Goal: Task Accomplishment & Management: Manage account settings

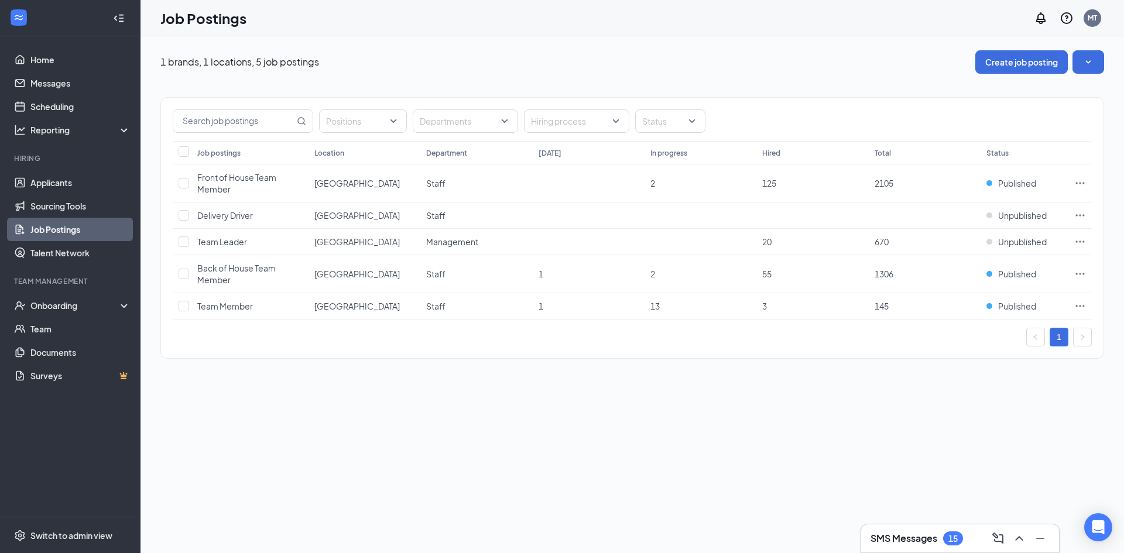
click at [923, 541] on h3 "SMS Messages" at bounding box center [904, 538] width 67 height 13
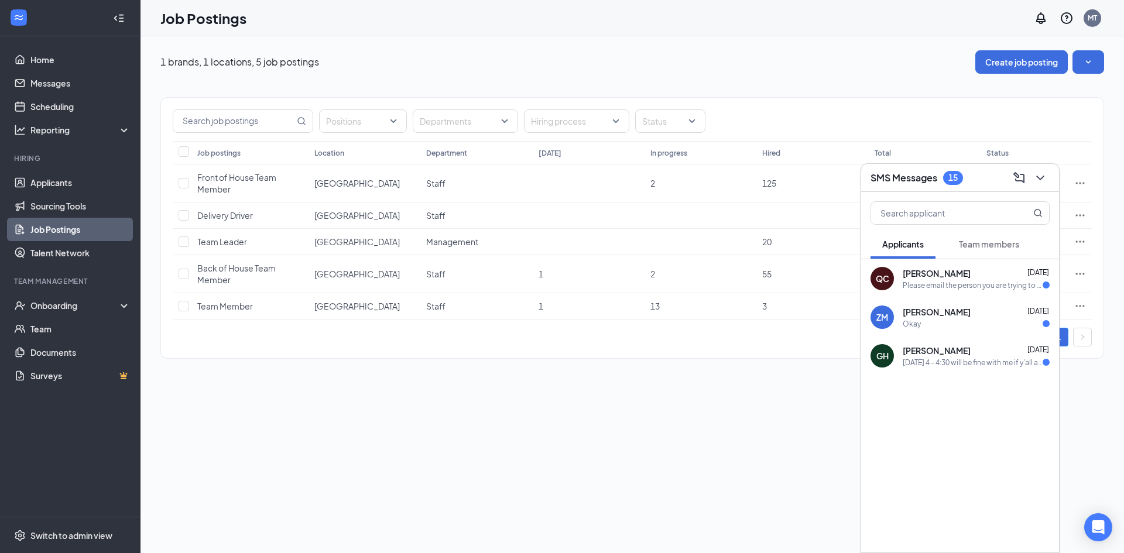
click at [1031, 287] on div "Please email the person you are trying to contact they don't have this number" at bounding box center [973, 286] width 140 height 10
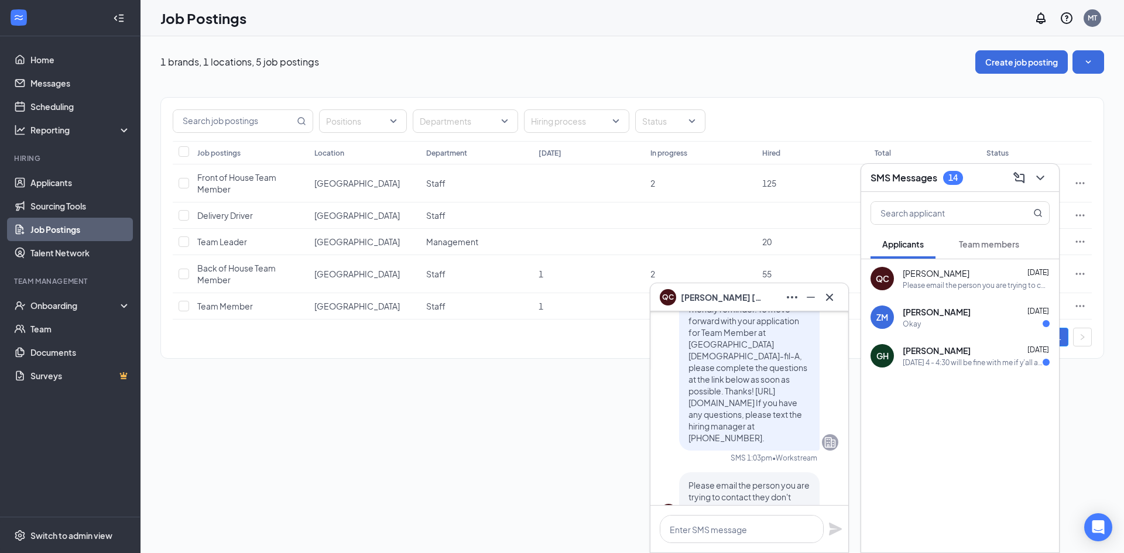
scroll to position [-59, 0]
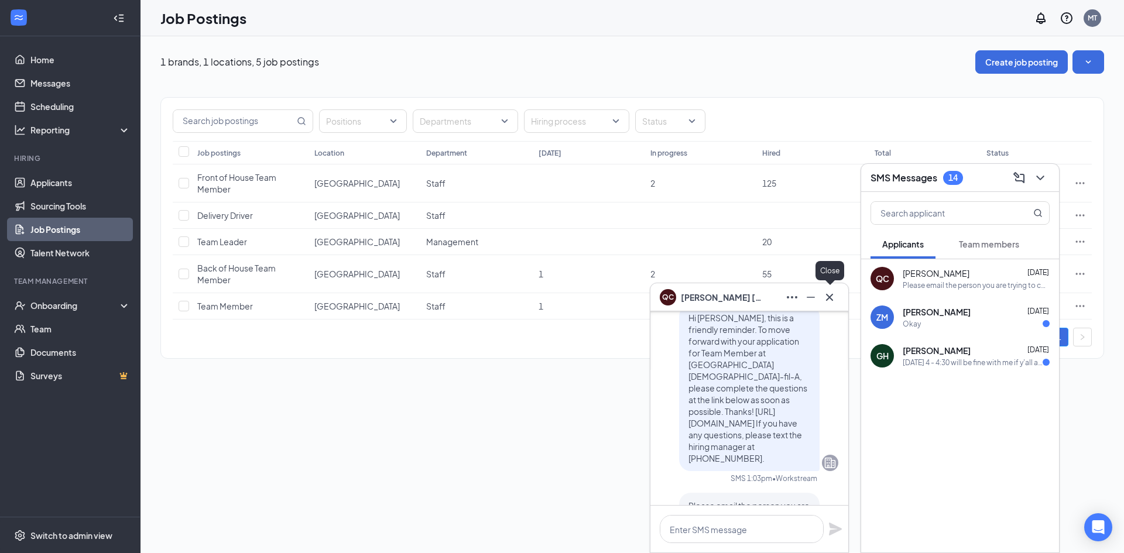
click at [831, 299] on icon "Cross" at bounding box center [830, 297] width 14 height 14
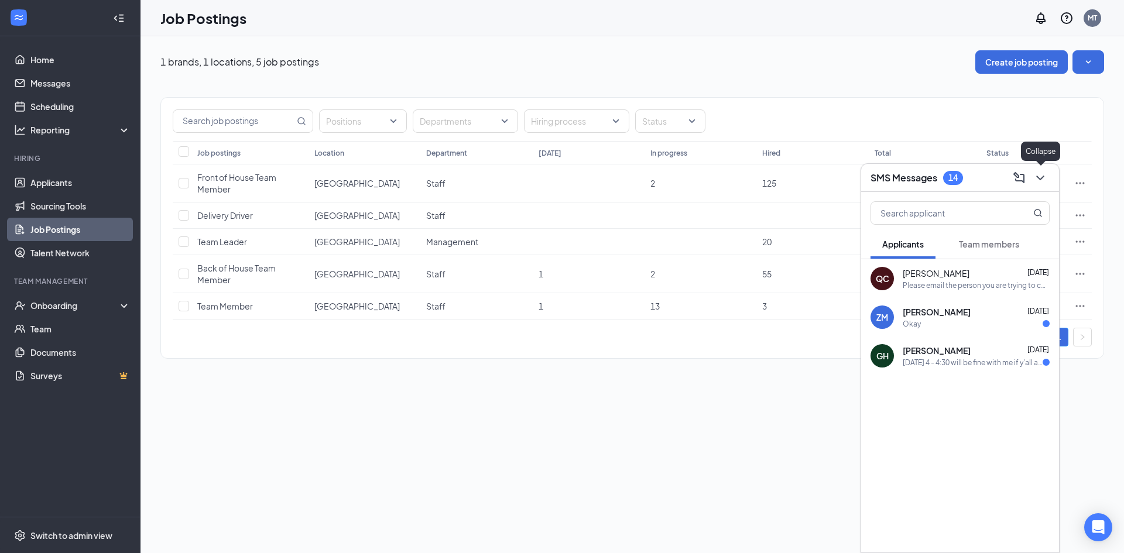
click at [1041, 178] on icon "ChevronDown" at bounding box center [1041, 178] width 14 height 14
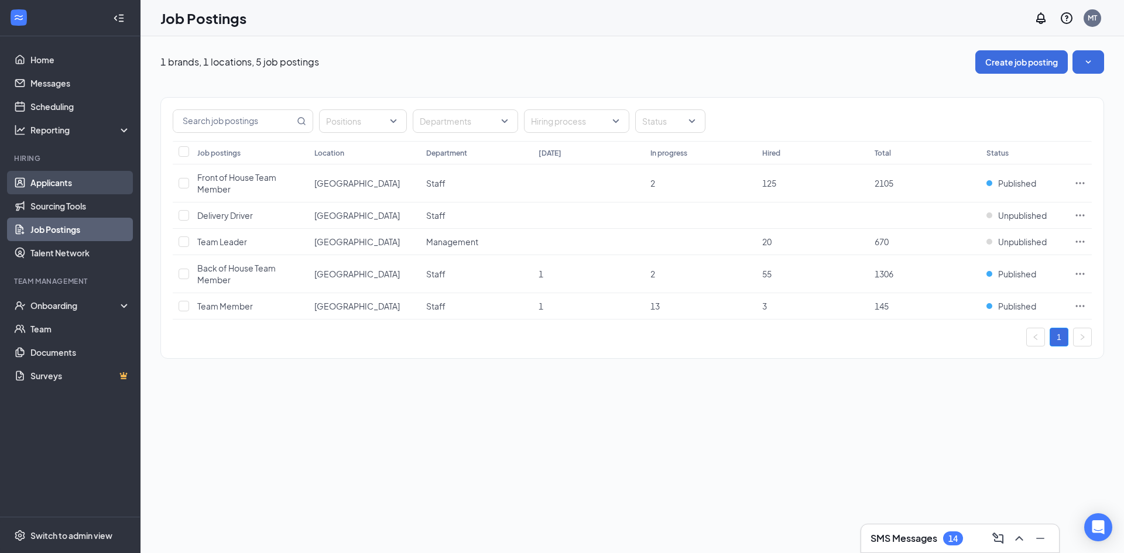
click at [72, 190] on link "Applicants" at bounding box center [80, 182] width 100 height 23
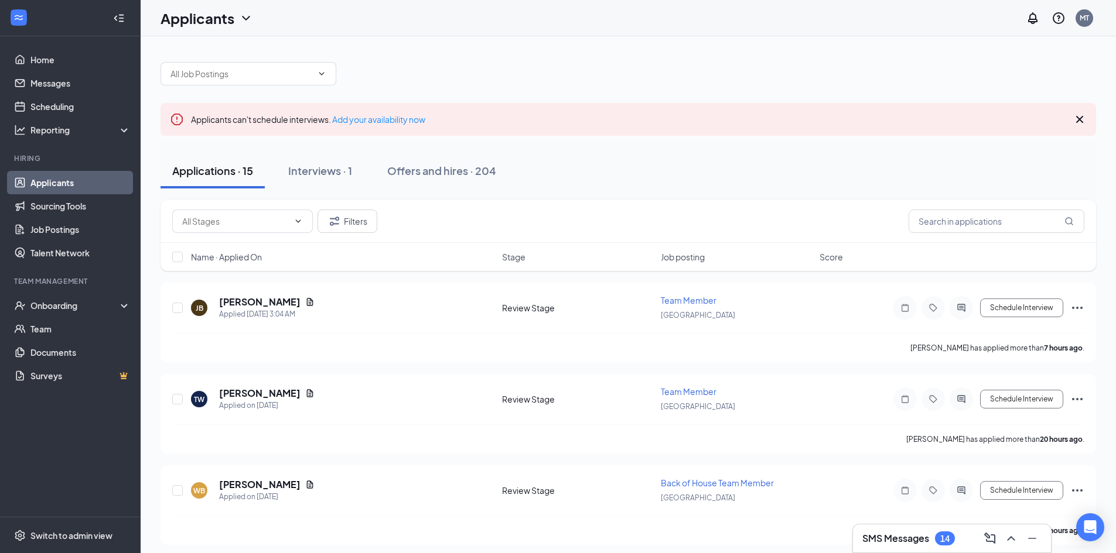
click at [331, 189] on div "Applications · 15 Interviews · 1 Offers and hires · 204" at bounding box center [627, 171] width 935 height 59
click at [341, 169] on div "Interviews · 1" at bounding box center [320, 170] width 64 height 15
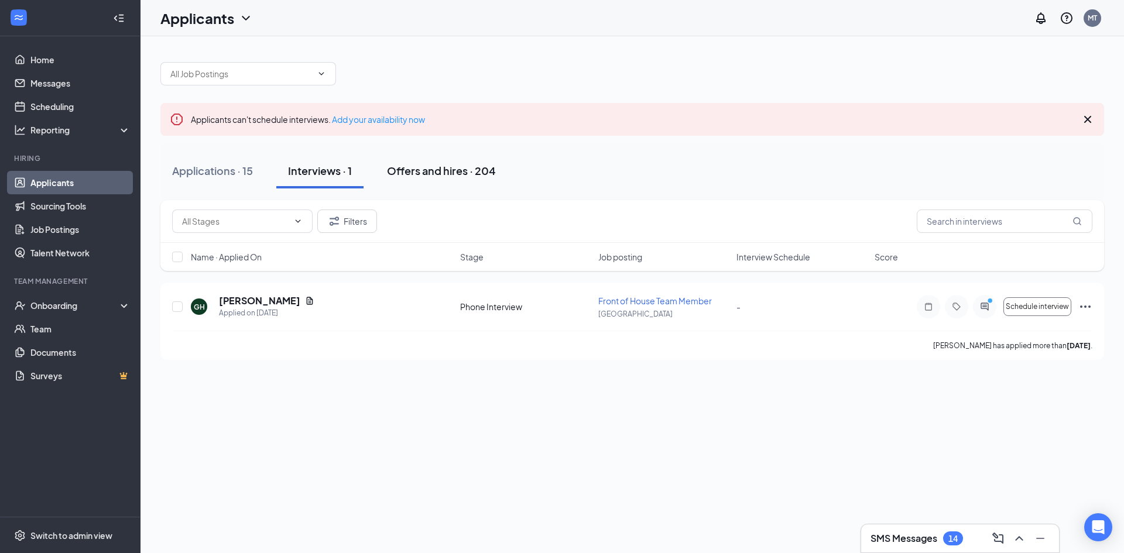
click at [409, 168] on div "Offers and hires · 204" at bounding box center [441, 170] width 109 height 15
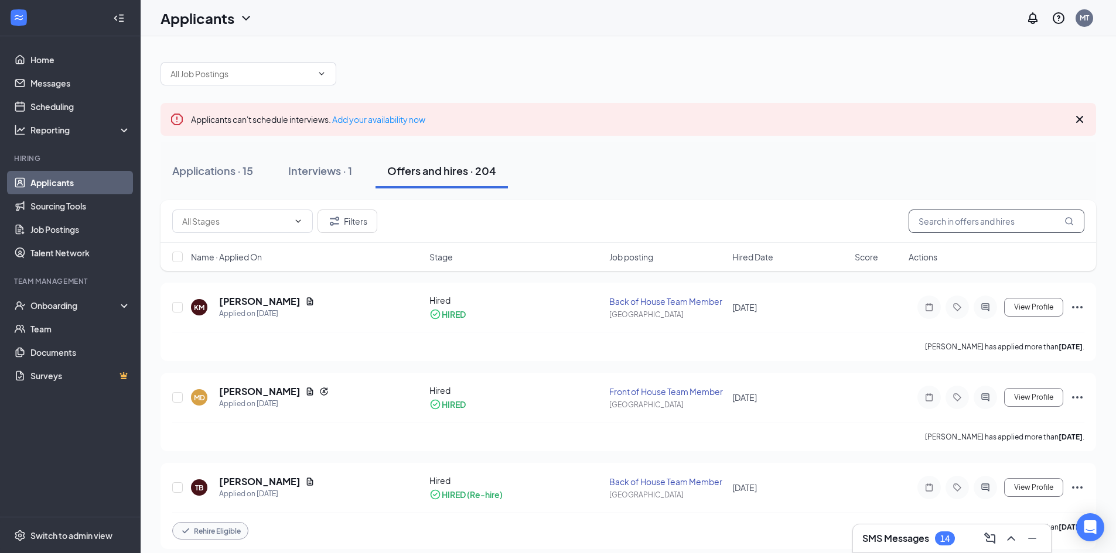
click at [924, 223] on input "text" at bounding box center [996, 221] width 176 height 23
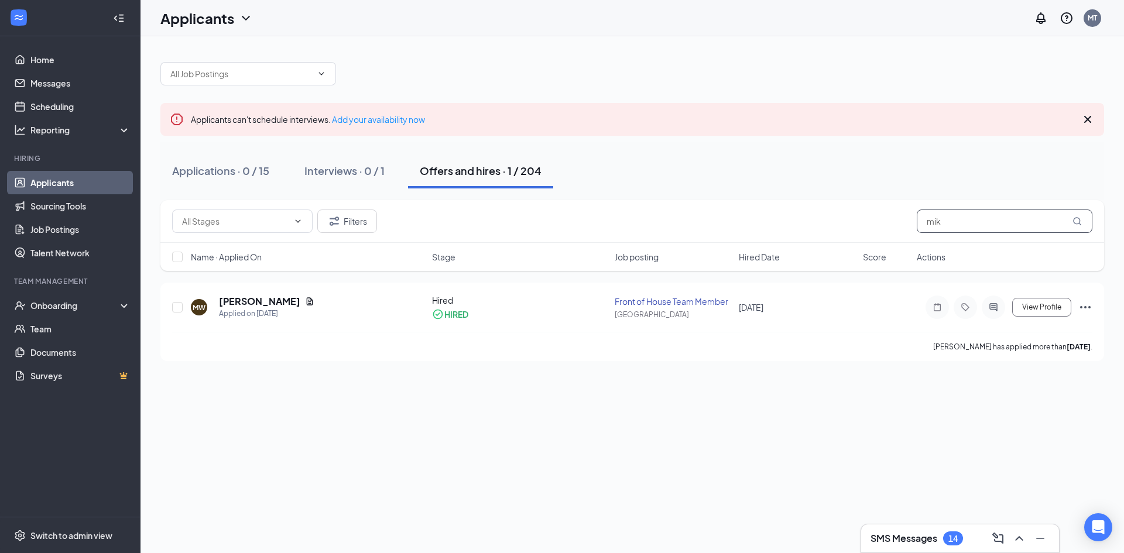
type input "mik"
